Goal: Transaction & Acquisition: Purchase product/service

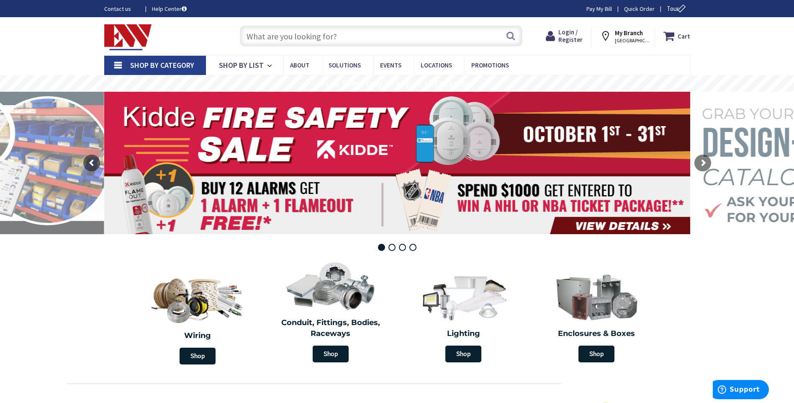
click at [261, 36] on input "text" at bounding box center [381, 36] width 283 height 21
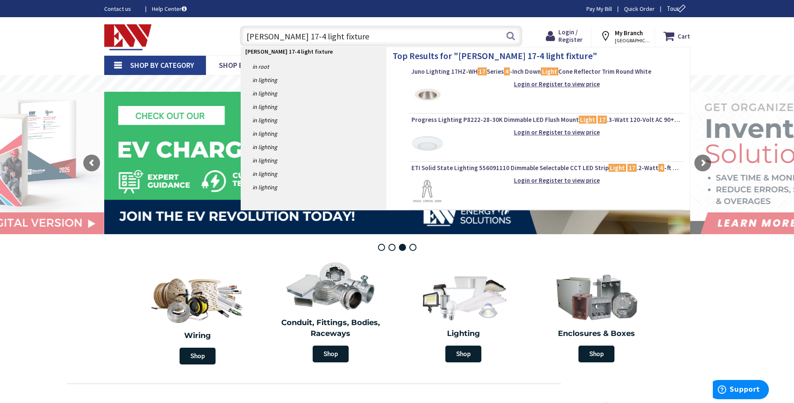
type input "GUS 17-4 light fixtures"
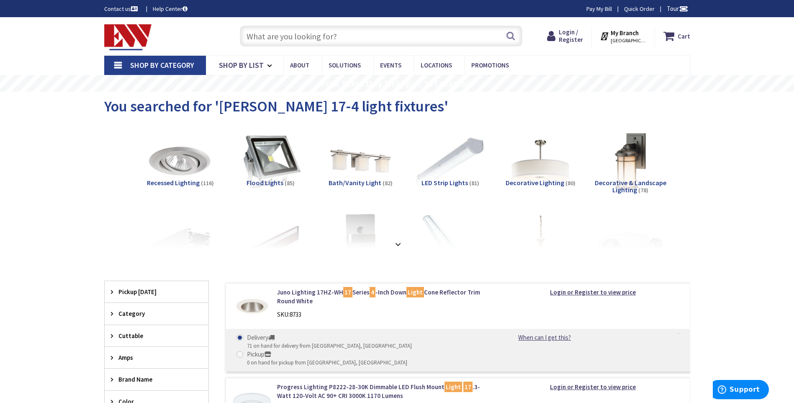
click at [445, 170] on img at bounding box center [450, 161] width 76 height 76
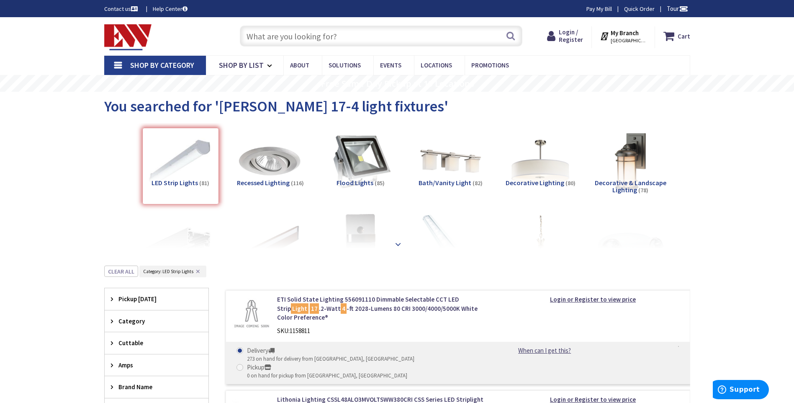
click at [186, 238] on div at bounding box center [397, 226] width 544 height 46
click at [272, 167] on img at bounding box center [270, 161] width 76 height 76
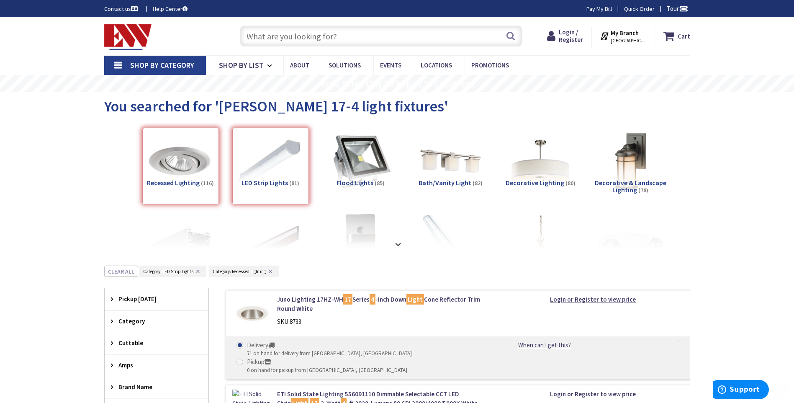
scroll to position [265, 0]
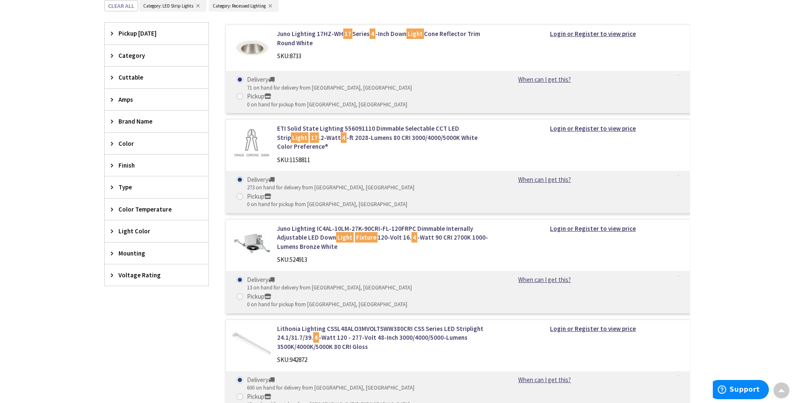
click at [270, 5] on button "✕" at bounding box center [270, 6] width 9 height 6
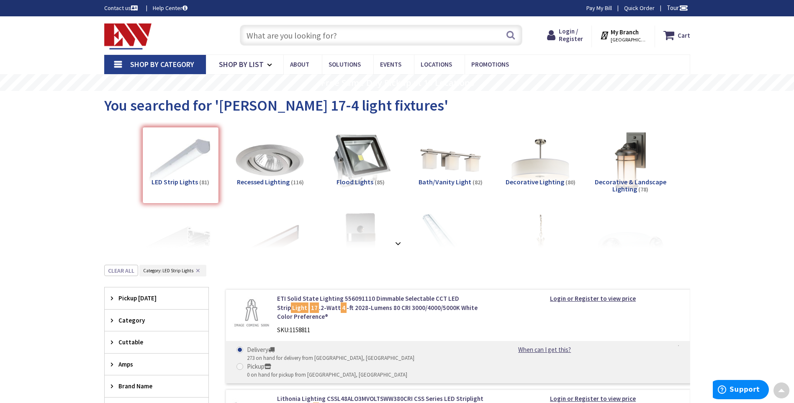
scroll to position [0, 0]
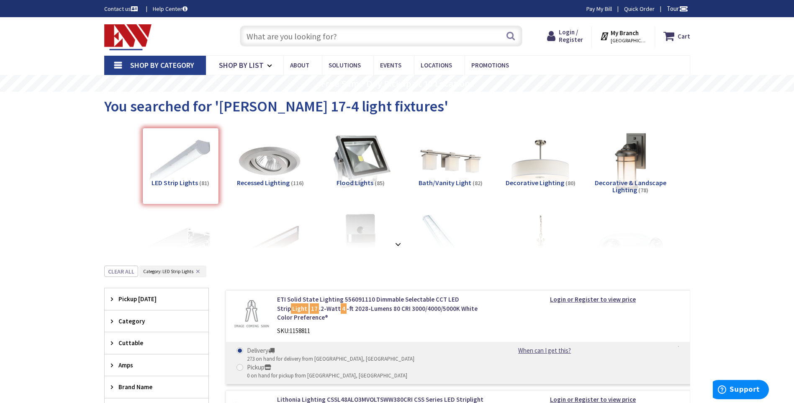
click at [190, 164] on div "LED Strip Lights (81)" at bounding box center [180, 166] width 77 height 77
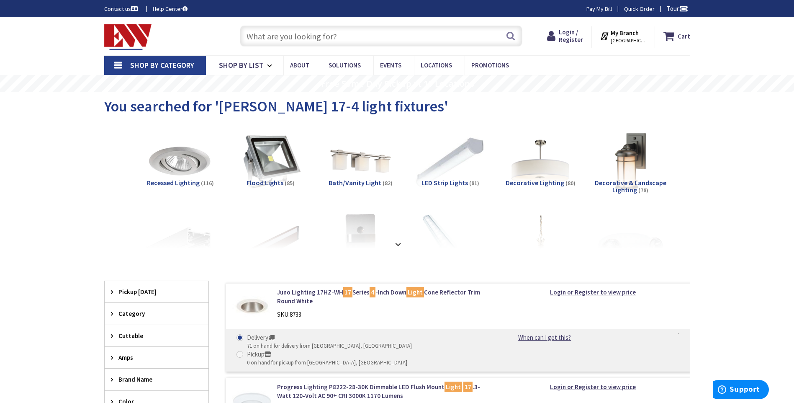
click at [455, 175] on img at bounding box center [450, 161] width 76 height 76
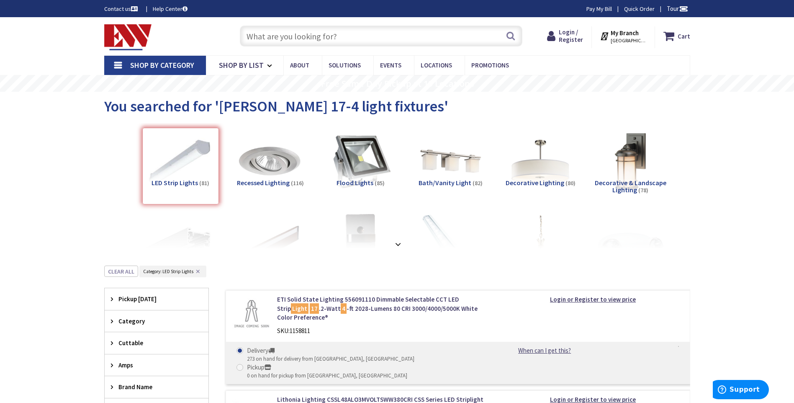
click at [252, 36] on input "text" at bounding box center [381, 36] width 283 height 21
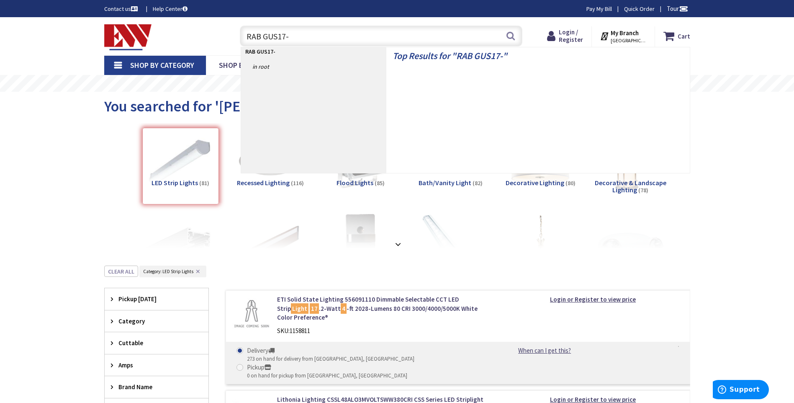
type input "RAB GUS17-4"
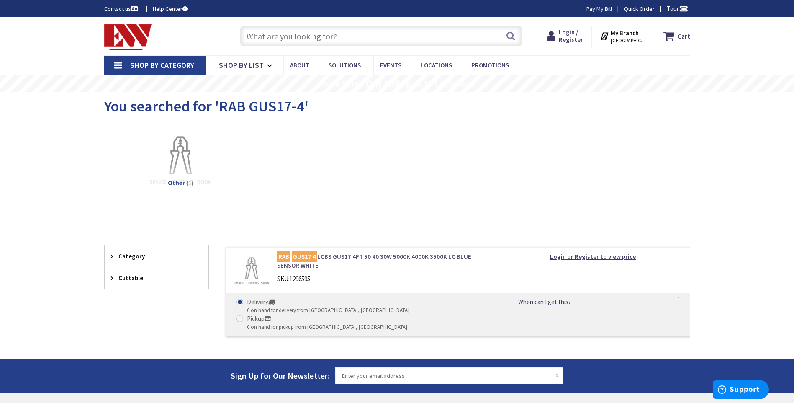
click at [429, 258] on link "RAB GUS17 4 LCBS GUS17 4FT 50 40 30W 5000K 4000K 3500K LC BLUE SENSOR WHITE" at bounding box center [383, 261] width 213 height 18
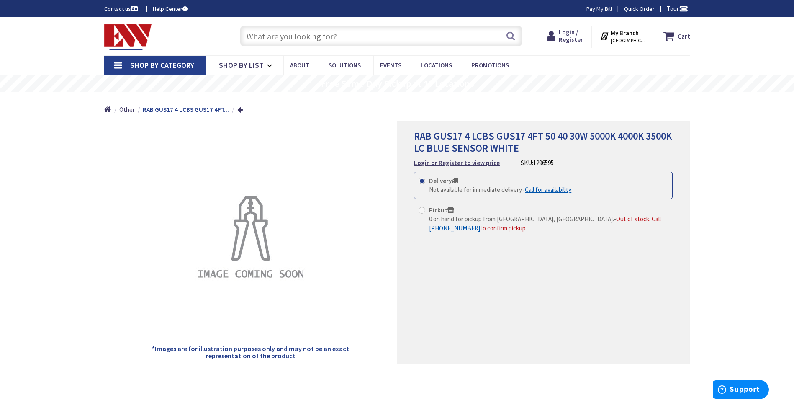
click at [422, 212] on span at bounding box center [422, 210] width 7 height 7
click at [422, 212] on input "Pickup 0 on hand for pickup from [GEOGRAPHIC_DATA], [GEOGRAPHIC_DATA]. - Out of…" at bounding box center [423, 209] width 5 height 5
radio input "true"
